Goal: Check status: Check status

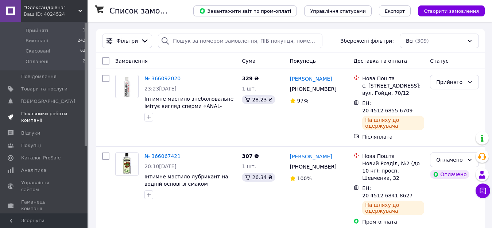
scroll to position [73, 0]
click at [40, 165] on span "Аналітика" at bounding box center [33, 168] width 25 height 7
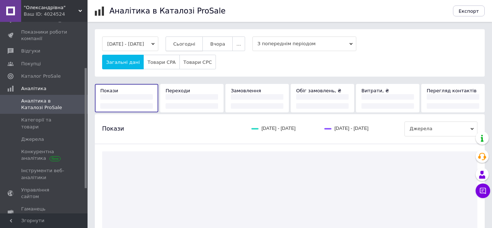
click at [189, 45] on span "Сьогодні" at bounding box center [184, 43] width 22 height 5
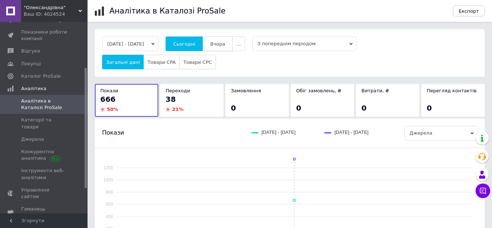
click at [225, 43] on span "Вчора" at bounding box center [217, 43] width 15 height 5
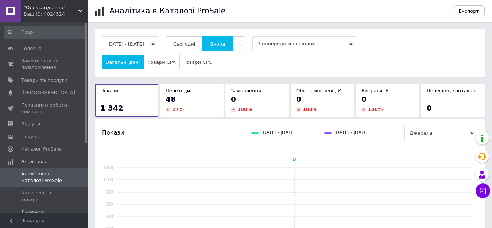
click at [32, 8] on span ""Олександрівна"" at bounding box center [51, 7] width 55 height 7
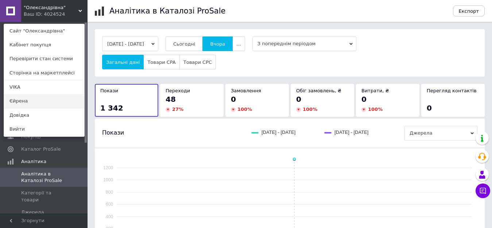
click at [22, 101] on link "Єйрена" at bounding box center [44, 101] width 80 height 14
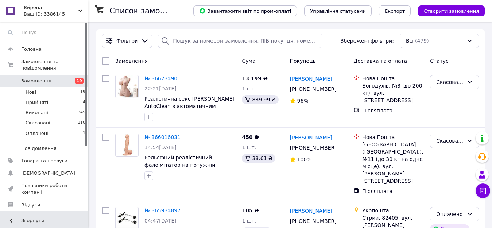
scroll to position [73, 0]
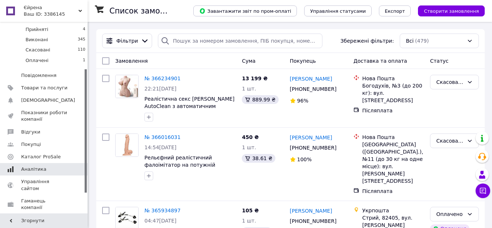
click at [43, 166] on span "Аналітика" at bounding box center [44, 169] width 46 height 7
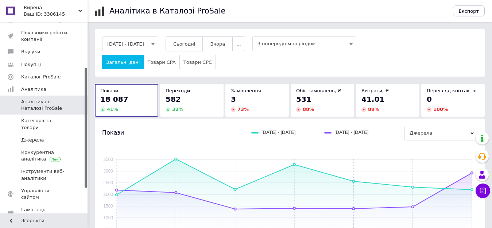
click at [196, 43] on span "Сьогодні" at bounding box center [184, 43] width 22 height 5
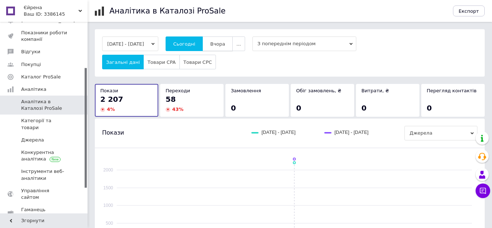
click at [225, 46] on span "Вчора" at bounding box center [217, 43] width 15 height 5
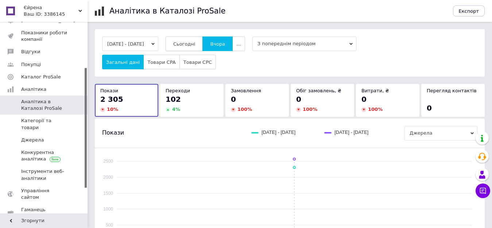
click at [196, 44] on span "Сьогодні" at bounding box center [184, 43] width 22 height 5
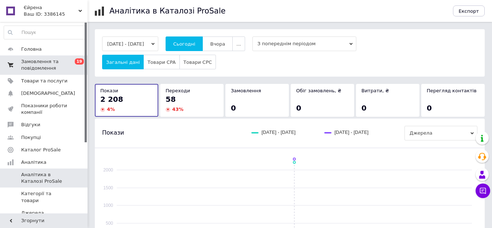
click at [39, 61] on span "Замовлення та повідомлення" at bounding box center [44, 64] width 46 height 13
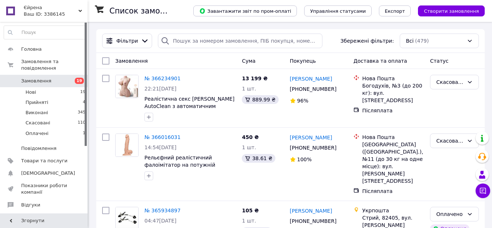
click at [27, 7] on span "Єйрена" at bounding box center [51, 7] width 55 height 7
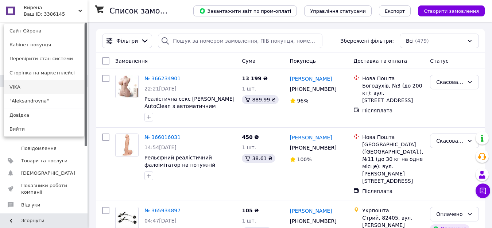
click at [14, 88] on link "VIKA" at bounding box center [44, 87] width 80 height 14
